Goal: Information Seeking & Learning: Learn about a topic

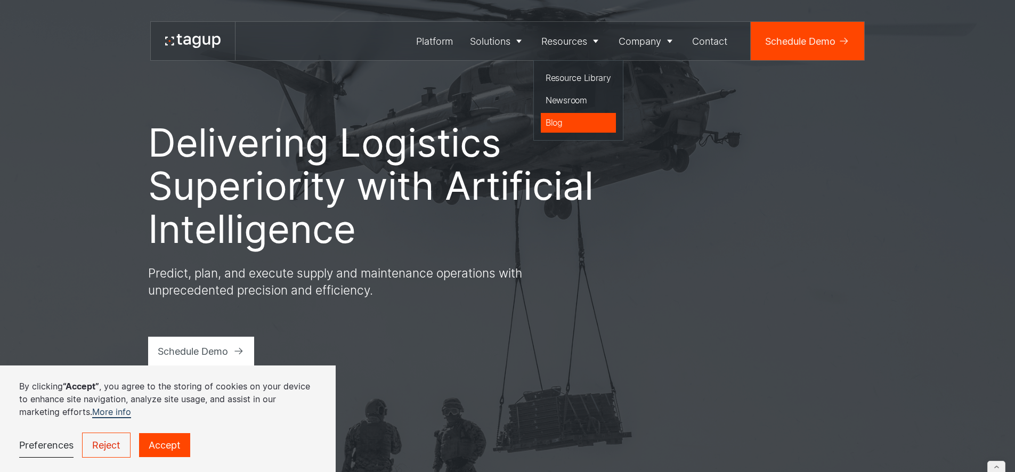
click at [553, 120] on div "Blog" at bounding box center [579, 122] width 66 height 13
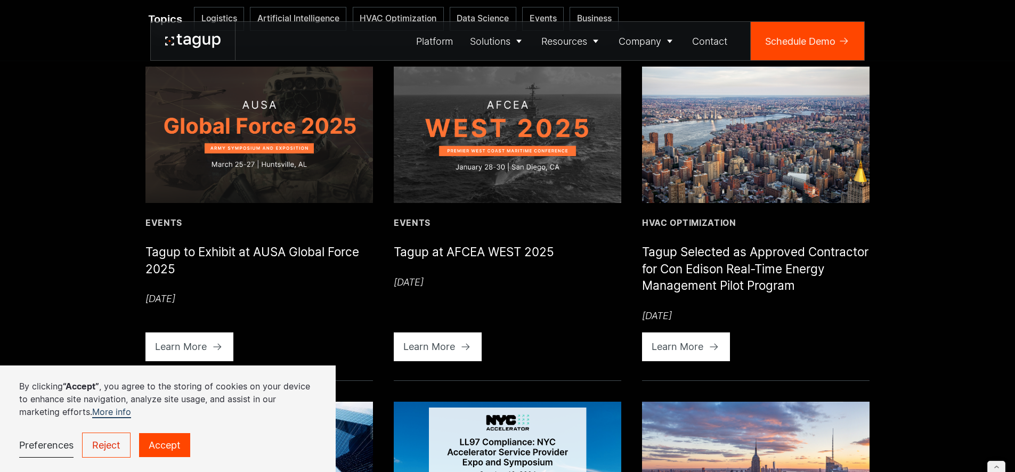
click at [473, 142] on img at bounding box center [508, 135] width 228 height 136
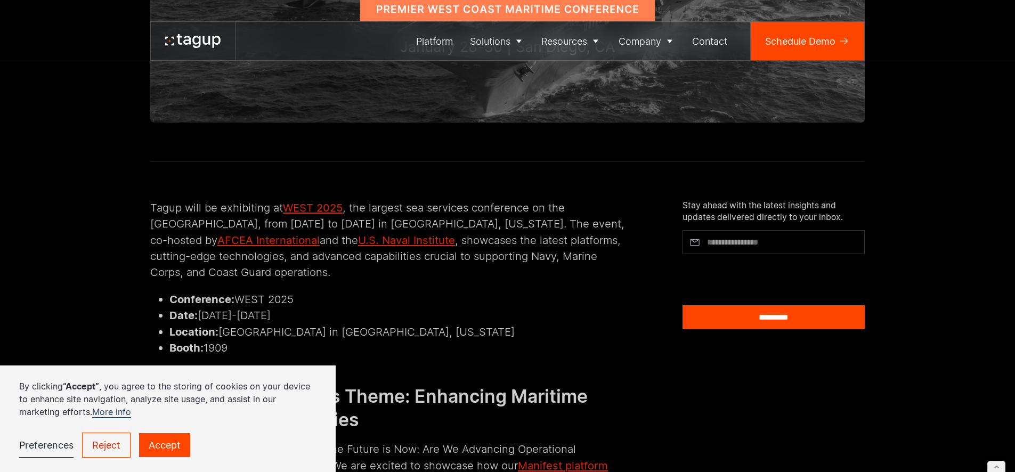
scroll to position [334, 0]
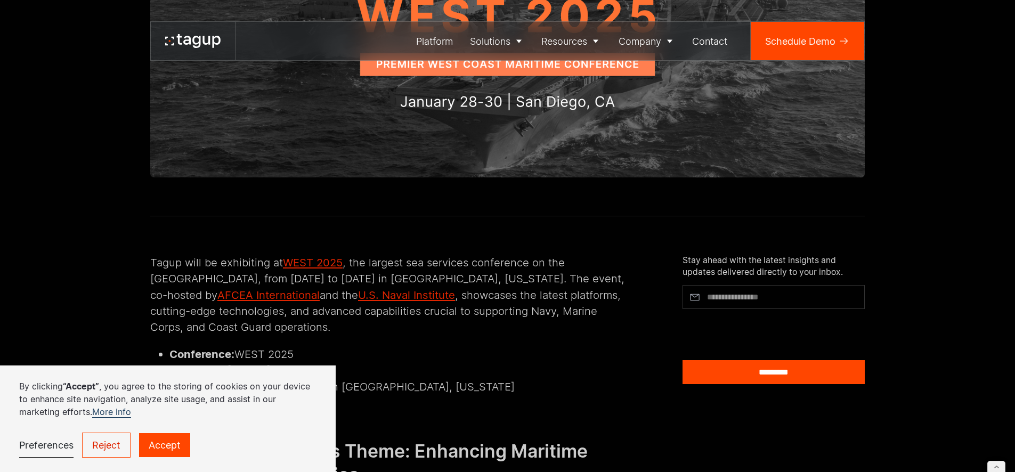
click at [116, 443] on link "Reject" at bounding box center [106, 445] width 48 height 25
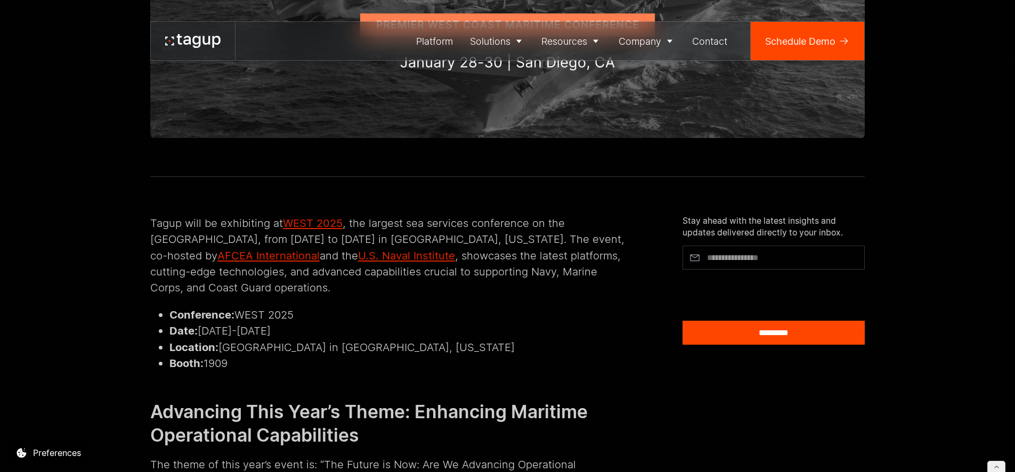
scroll to position [451, 0]
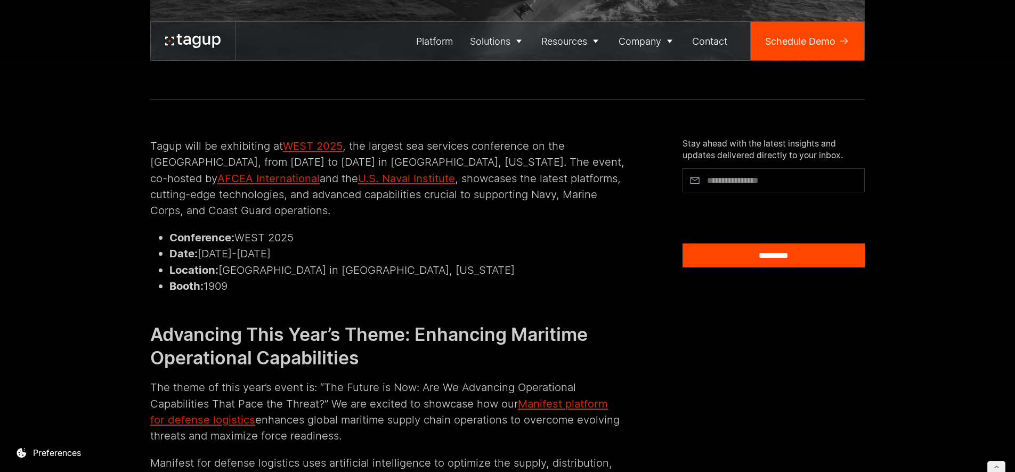
click at [149, 147] on div "Tagup will be exhibiting at WEST 2025 , the largest sea services conference on …" at bounding box center [507, 351] width 967 height 502
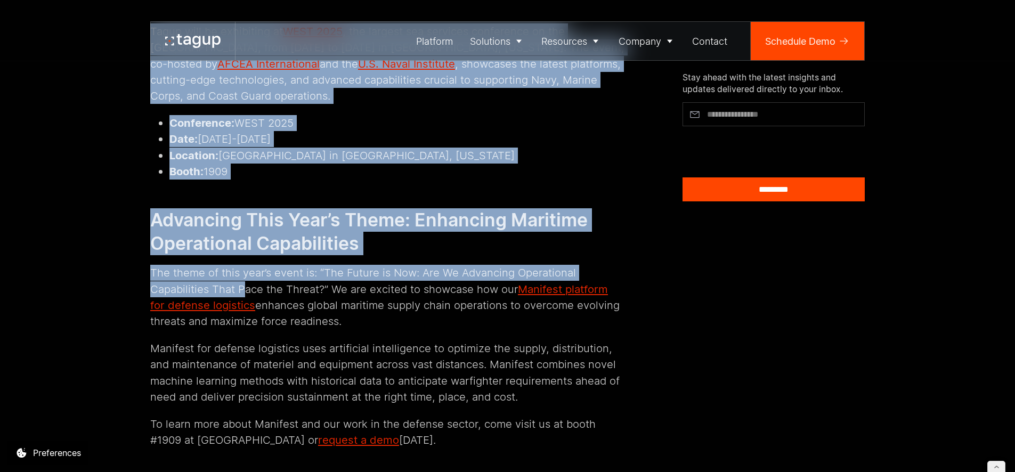
scroll to position [612, 0]
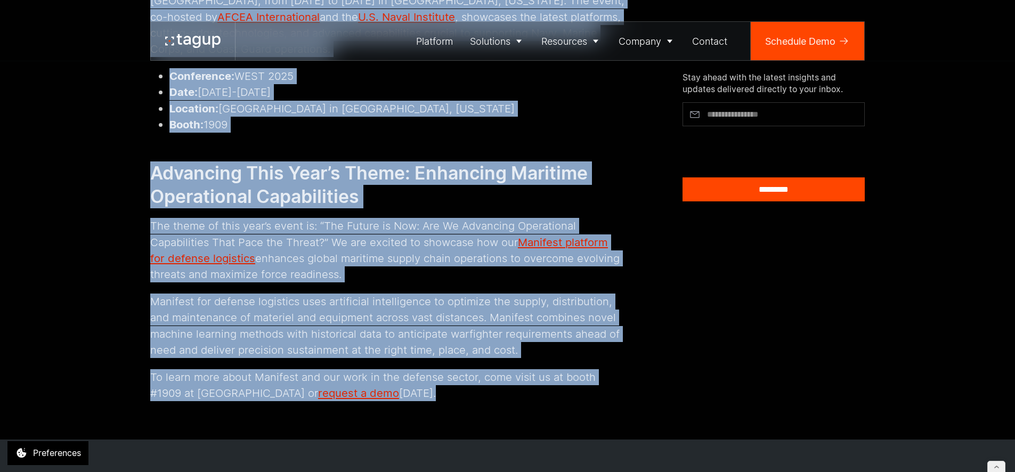
drag, startPoint x: 151, startPoint y: 146, endPoint x: 404, endPoint y: 392, distance: 353.4
click at [405, 393] on div "Tagup will be exhibiting at WEST 2025 , the largest sea services conference on …" at bounding box center [387, 189] width 475 height 425
copy div "Tagup will be exhibiting at WEST 2025 , the largest sea services conference on …"
click at [213, 289] on div "Tagup will be exhibiting at WEST 2025 , the largest sea services conference on …" at bounding box center [387, 189] width 475 height 425
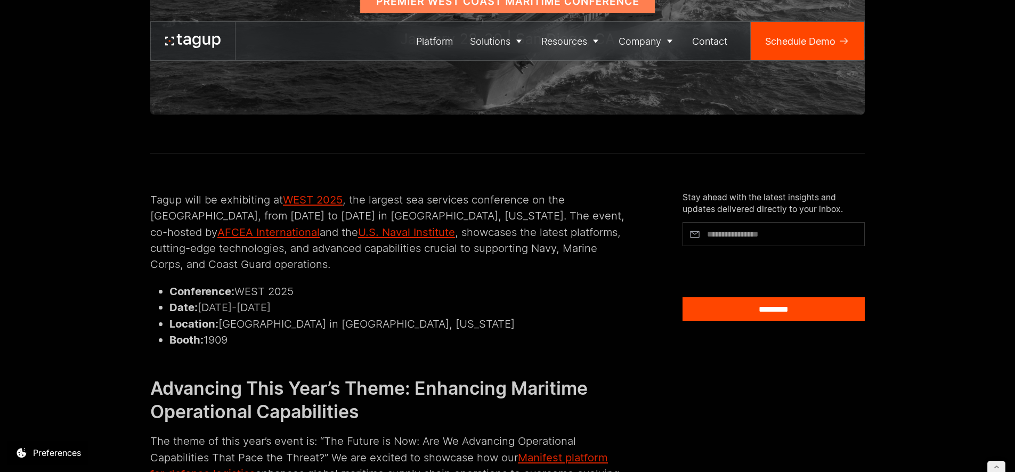
scroll to position [417, 0]
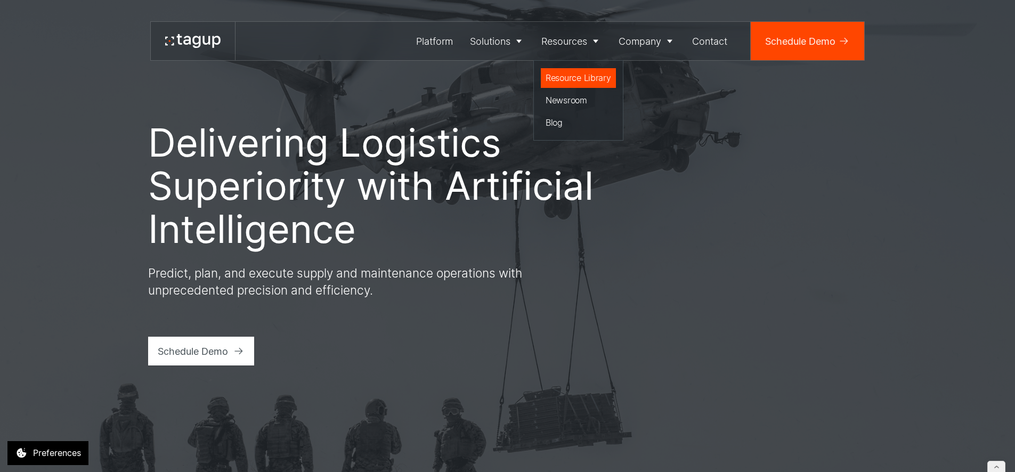
click at [566, 74] on div "Resource Library" at bounding box center [579, 77] width 66 height 13
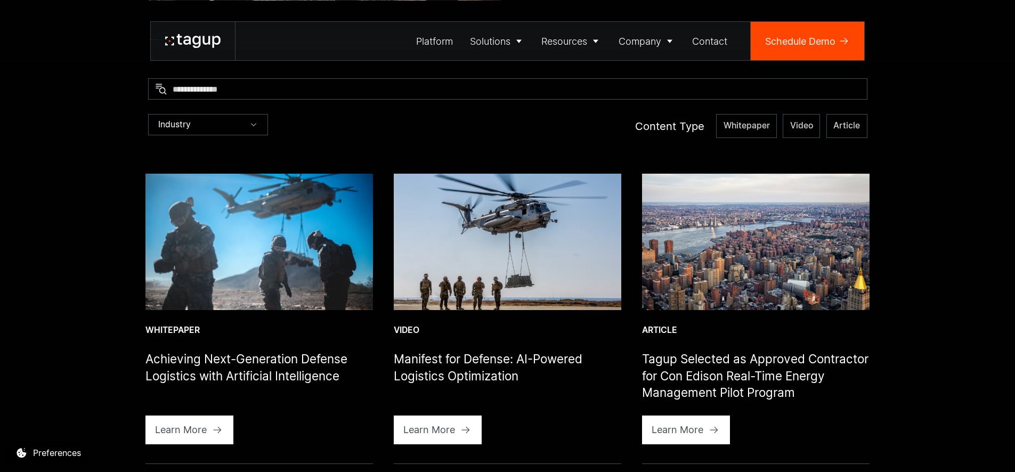
scroll to position [148, 0]
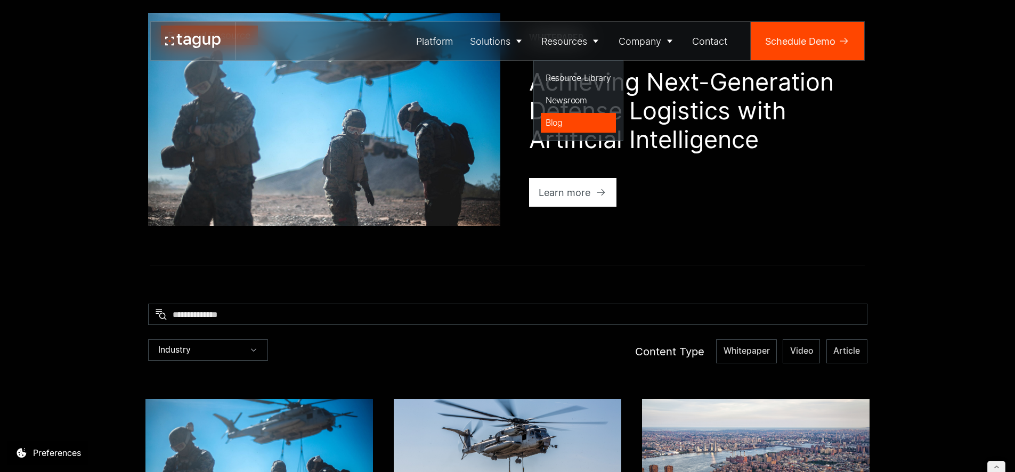
click at [559, 124] on div "Blog" at bounding box center [579, 122] width 66 height 13
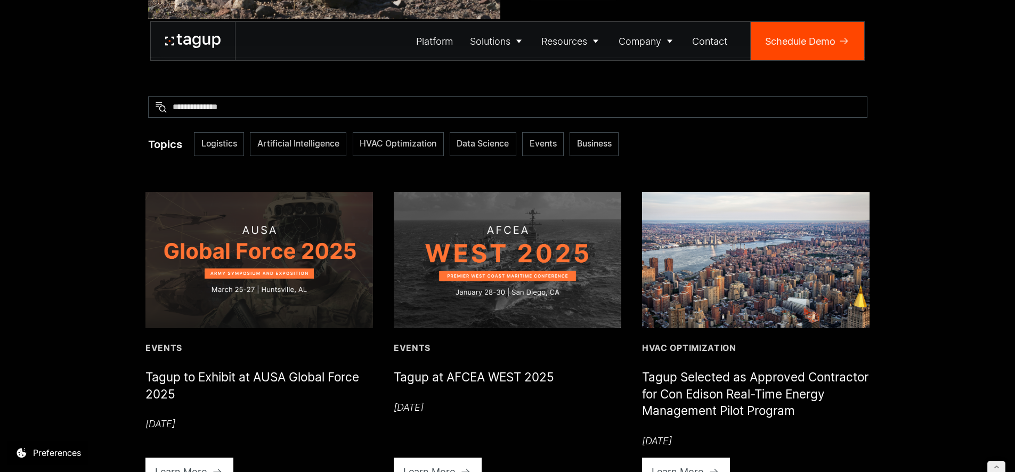
click at [303, 264] on img at bounding box center [259, 260] width 228 height 136
